Goal: Task Accomplishment & Management: Manage account settings

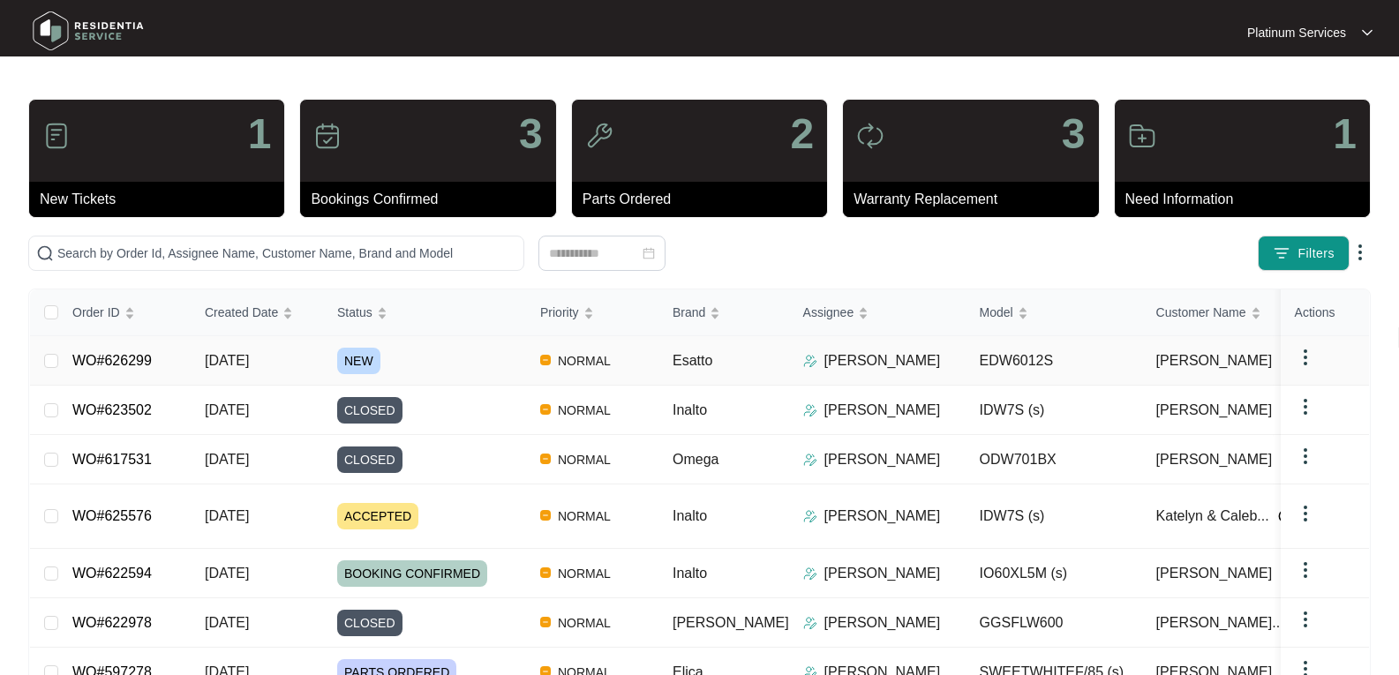
click at [249, 362] on span "[DATE]" at bounding box center [227, 360] width 44 height 15
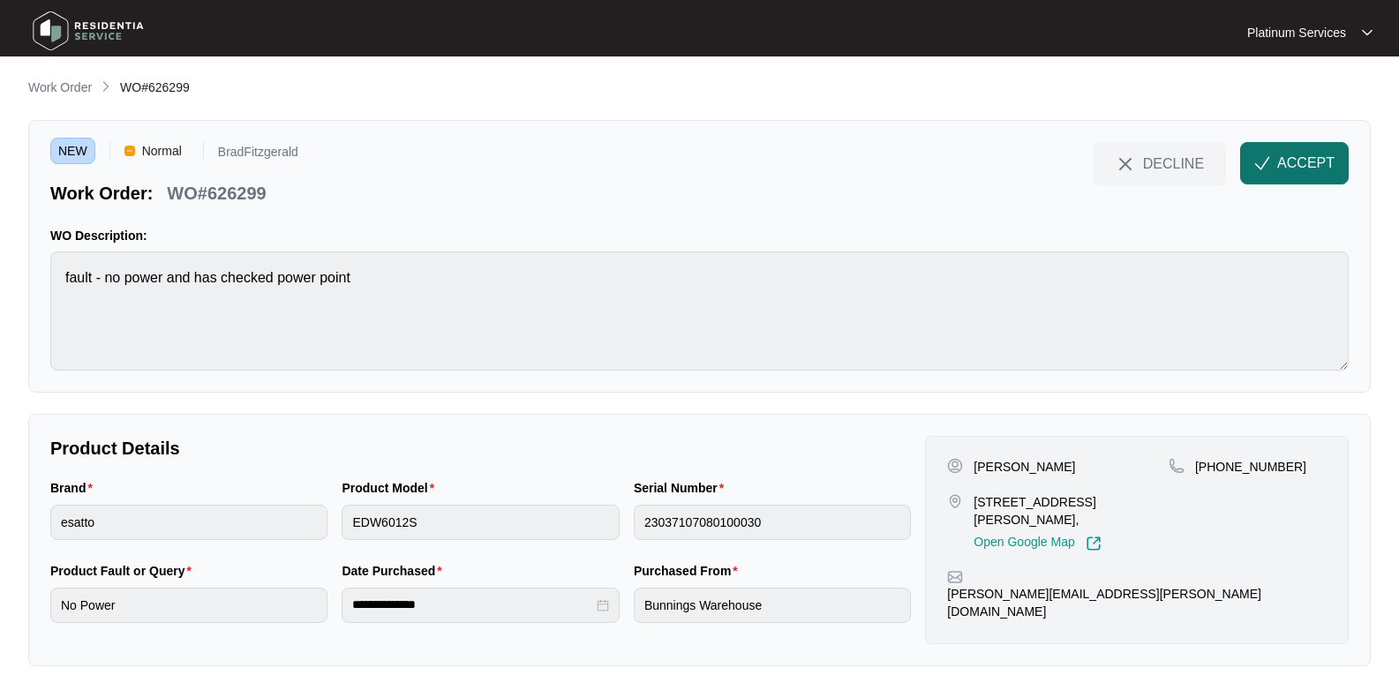
click at [1294, 147] on button "ACCEPT" at bounding box center [1294, 163] width 109 height 42
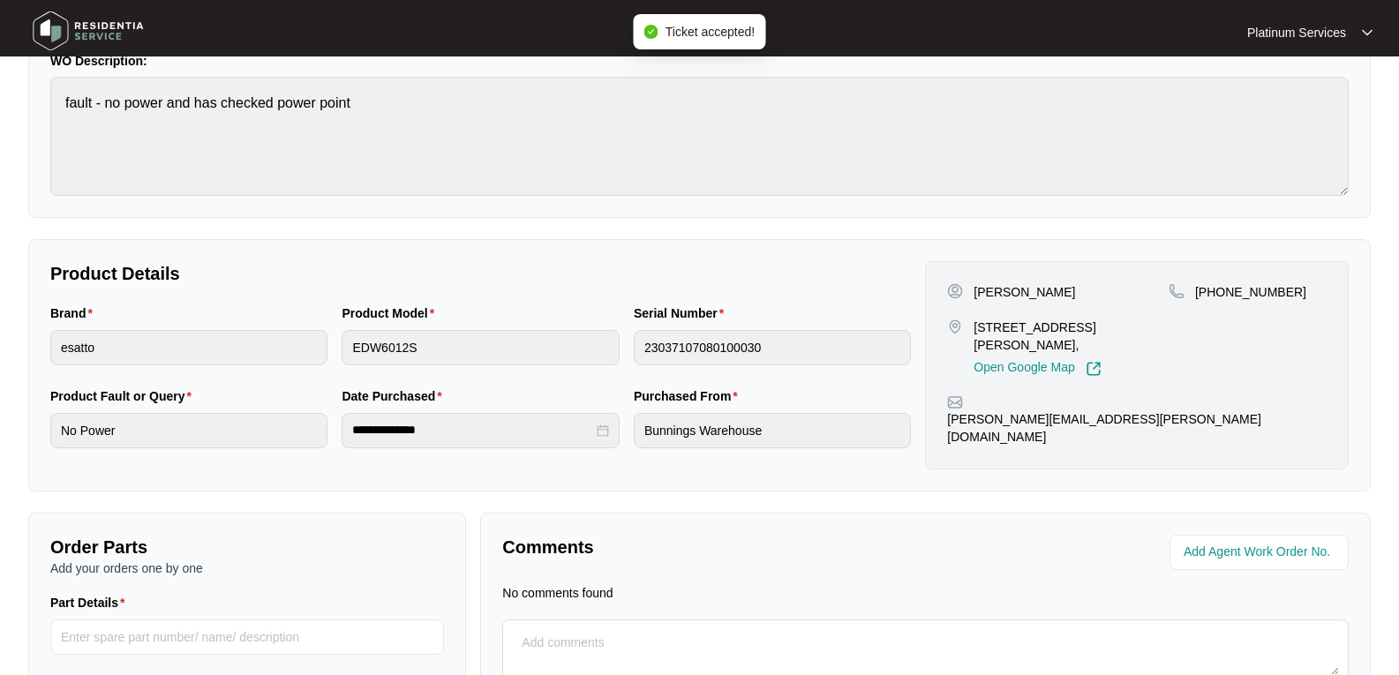
scroll to position [177, 0]
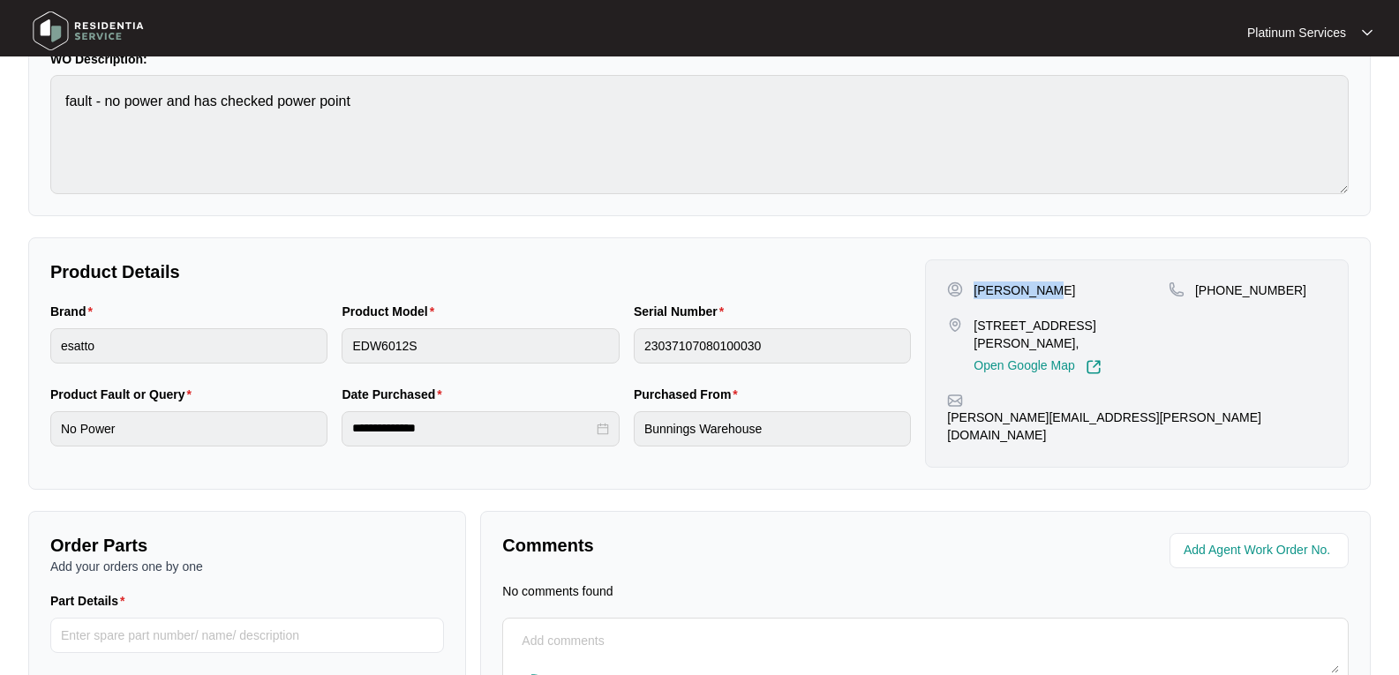
drag, startPoint x: 1036, startPoint y: 284, endPoint x: 974, endPoint y: 288, distance: 61.9
click at [974, 288] on p "[PERSON_NAME]" at bounding box center [1025, 291] width 102 height 18
copy p "[PERSON_NAME]"
click at [1056, 292] on div "[PERSON_NAME]" at bounding box center [1058, 291] width 222 height 18
drag, startPoint x: 1045, startPoint y: 290, endPoint x: 976, endPoint y: 293, distance: 68.9
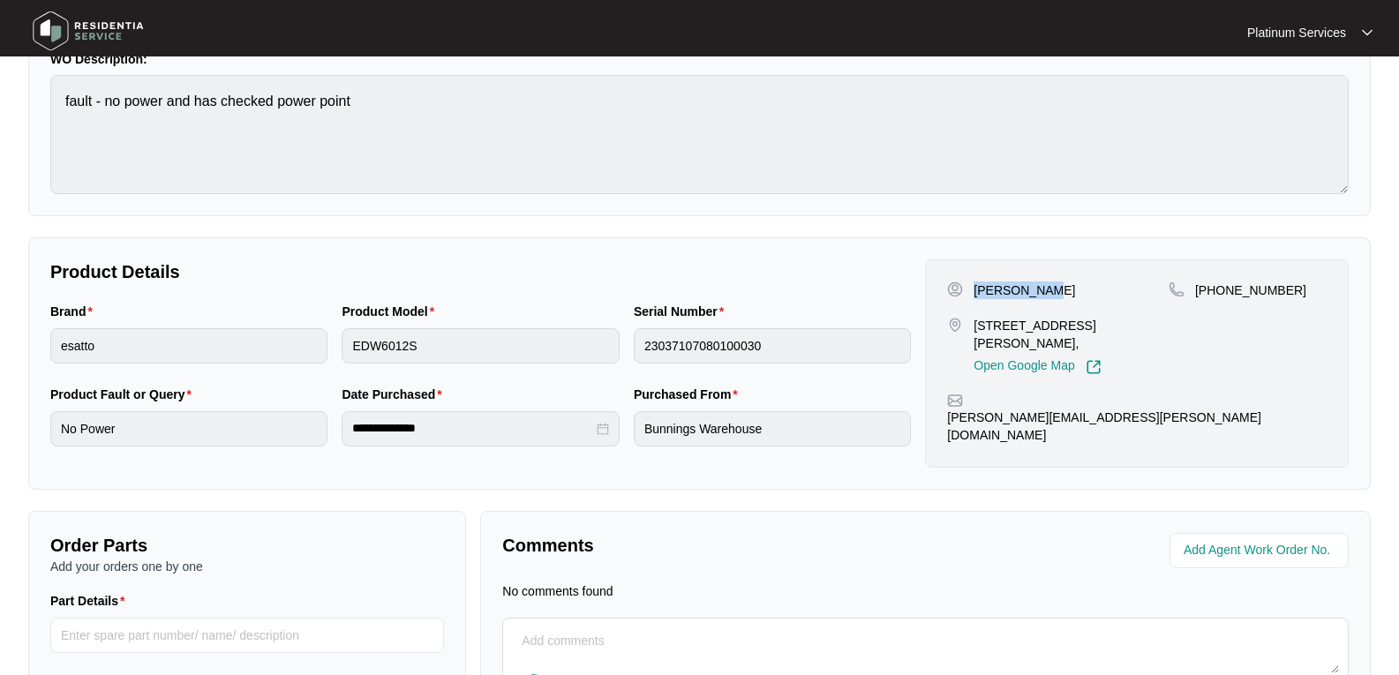
click at [976, 293] on div "[PERSON_NAME]" at bounding box center [1058, 291] width 222 height 18
copy p "[PERSON_NAME]"
drag, startPoint x: 1064, startPoint y: 344, endPoint x: 964, endPoint y: 319, distance: 103.0
click at [964, 319] on div "[STREET_ADDRESS][PERSON_NAME], Open Google Map" at bounding box center [1058, 346] width 222 height 58
copy div "[STREET_ADDRESS][PERSON_NAME],"
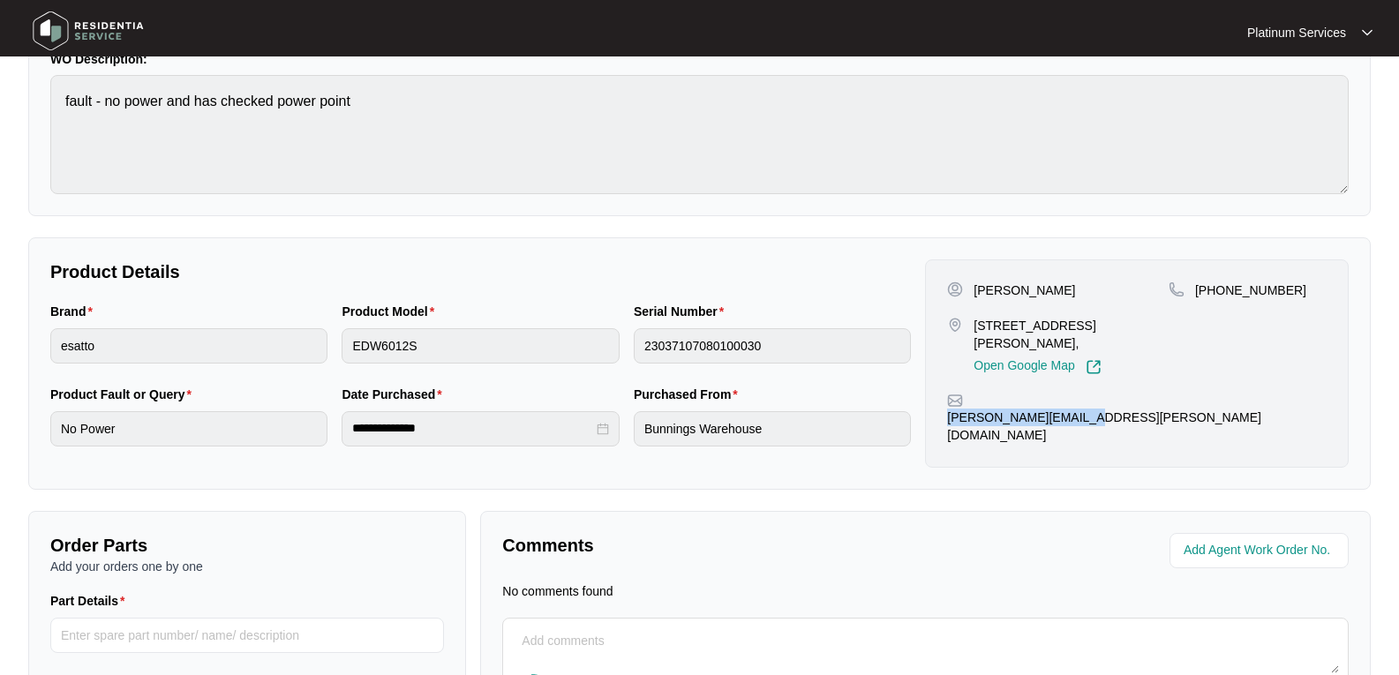
drag, startPoint x: 1124, startPoint y: 402, endPoint x: 968, endPoint y: 405, distance: 155.4
click at [968, 405] on div "[PERSON_NAME][EMAIL_ADDRESS][PERSON_NAME][DOMAIN_NAME]" at bounding box center [1137, 418] width 380 height 51
copy p "[PERSON_NAME][EMAIL_ADDRESS][PERSON_NAME][DOMAIN_NAME]"
drag, startPoint x: 1230, startPoint y: 284, endPoint x: 1193, endPoint y: 290, distance: 37.4
click at [1193, 290] on div "[PHONE_NUMBER]" at bounding box center [1248, 291] width 158 height 18
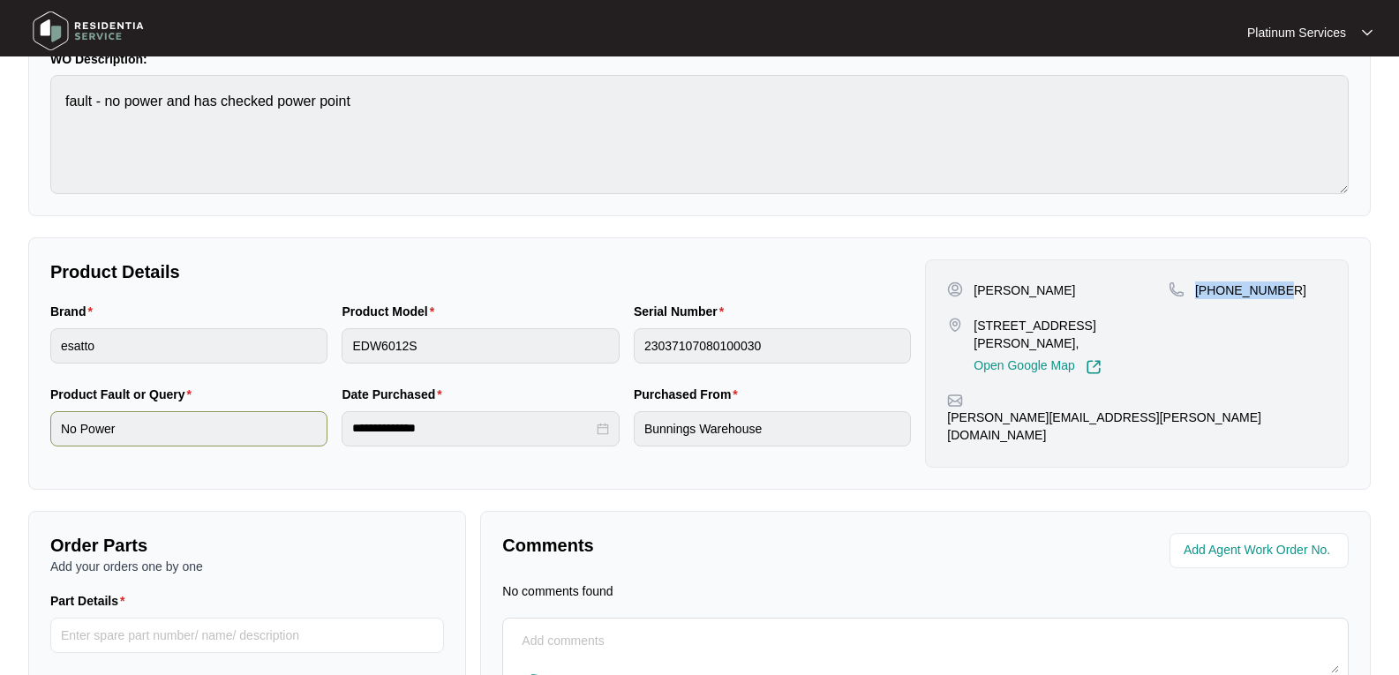
copy p "[PHONE_NUMBER]"
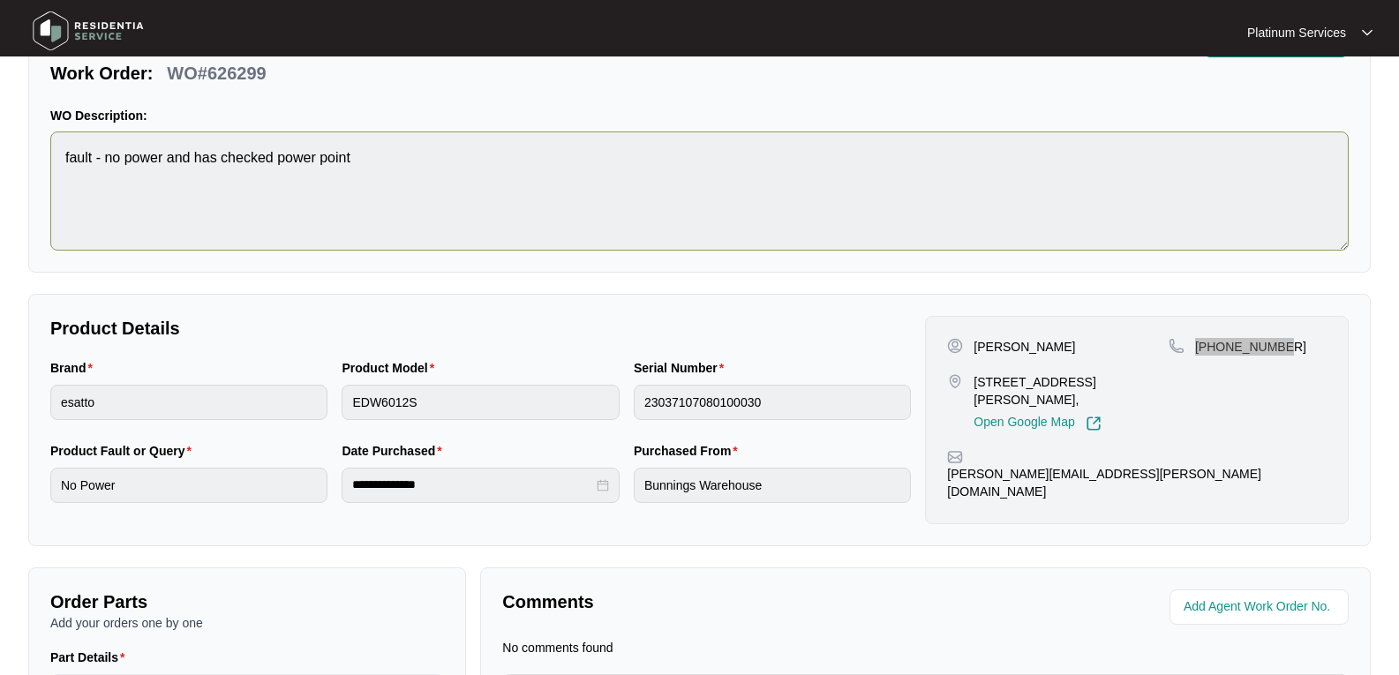
scroll to position [88, 0]
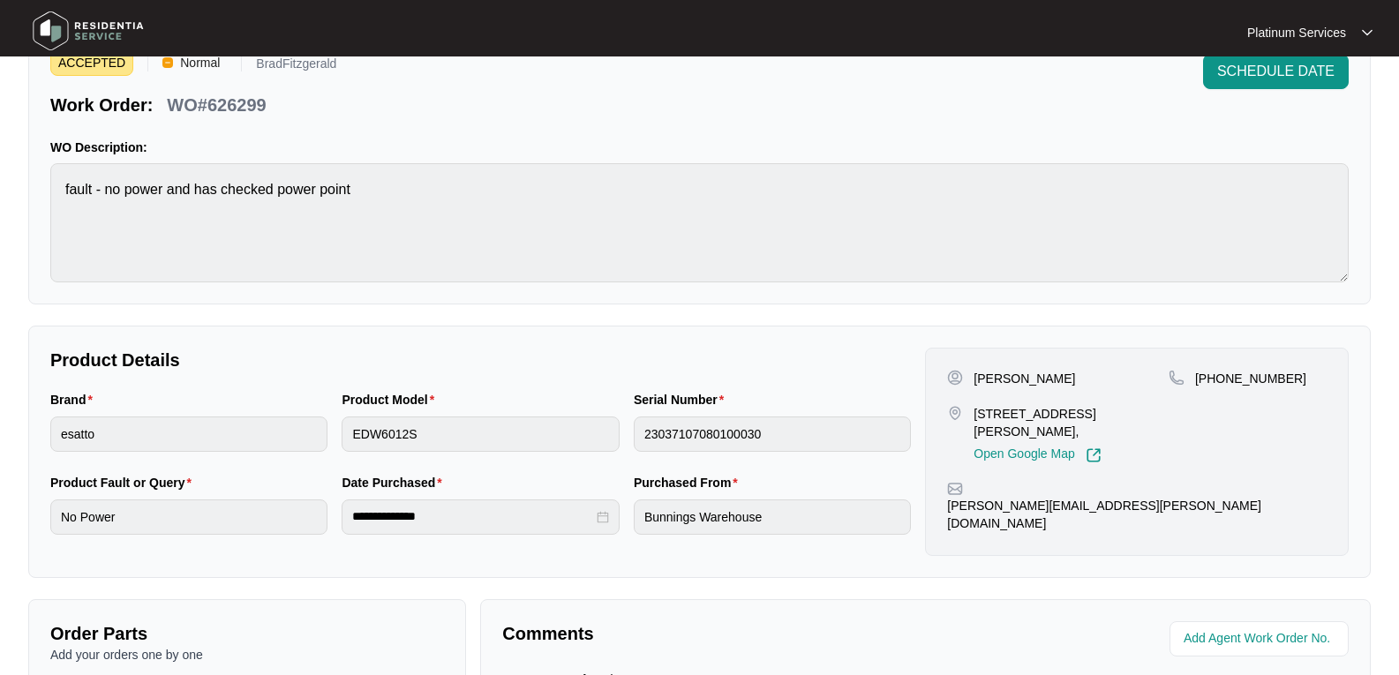
click at [49, 193] on div "ACCEPTED Normal BradFitzgerald Work Order: WO#626299 SCHEDULE DATE WO Descripti…" at bounding box center [699, 168] width 1343 height 273
click at [247, 102] on p "WO#626299" at bounding box center [216, 105] width 99 height 25
copy p "626299"
